Goal: Task Accomplishment & Management: Use online tool/utility

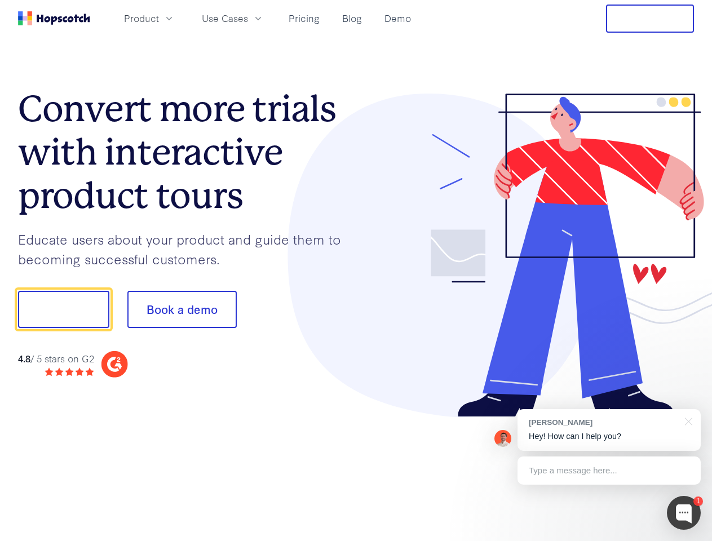
click at [356, 271] on div at bounding box center [525, 256] width 338 height 324
click at [159, 18] on span "Product" at bounding box center [141, 18] width 35 height 14
click at [248, 18] on span "Use Cases" at bounding box center [225, 18] width 46 height 14
click at [650, 19] on button "Free Trial" at bounding box center [650, 19] width 88 height 28
click at [63, 310] on button "Show me!" at bounding box center [63, 309] width 91 height 37
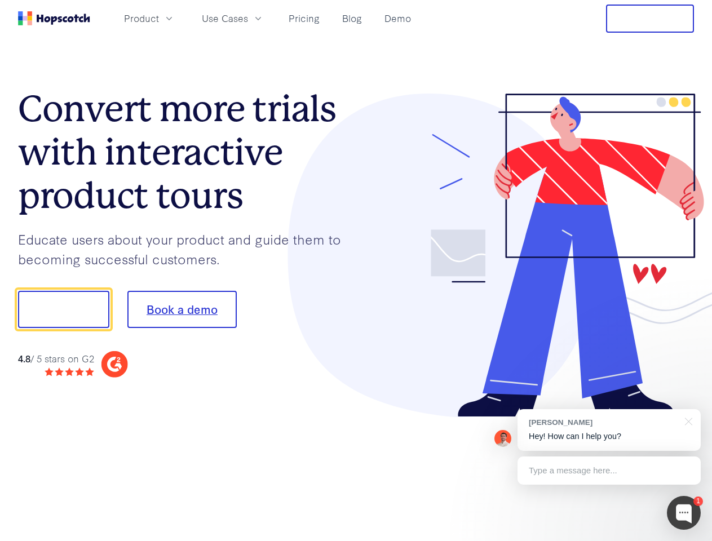
click at [182, 310] on button "Book a demo" at bounding box center [181, 309] width 109 height 37
click at [684, 513] on div at bounding box center [684, 513] width 34 height 34
click at [609, 430] on div "[PERSON_NAME] Hey! How can I help you?" at bounding box center [609, 430] width 183 height 42
click at [687, 421] on div at bounding box center [595, 308] width 211 height 376
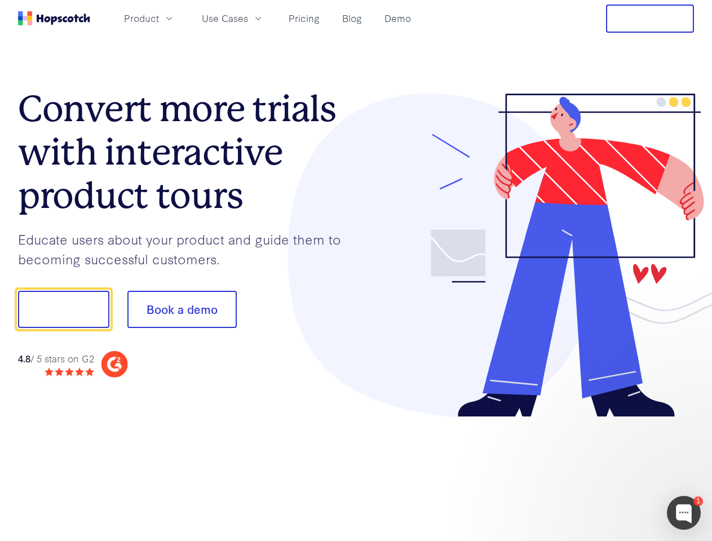
click at [609, 471] on div at bounding box center [595, 383] width 211 height 225
